Goal: Contribute content: Add original content to the website for others to see

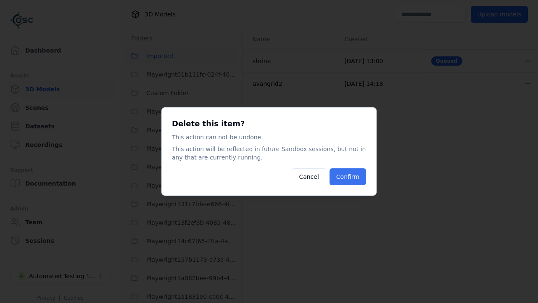
click at [349, 177] on button "Confirm" at bounding box center [348, 176] width 37 height 17
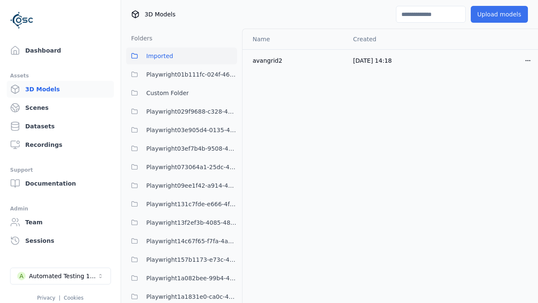
click at [502, 14] on button "Upload models" at bounding box center [499, 14] width 57 height 17
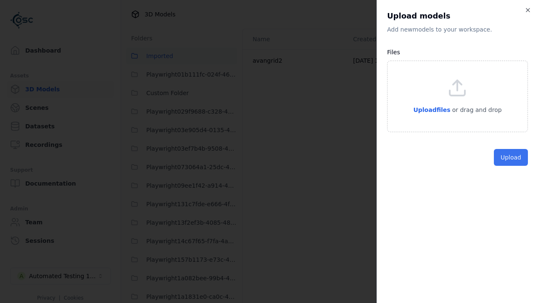
click at [512, 166] on button "Upload" at bounding box center [511, 157] width 34 height 17
